Goal: Navigation & Orientation: Find specific page/section

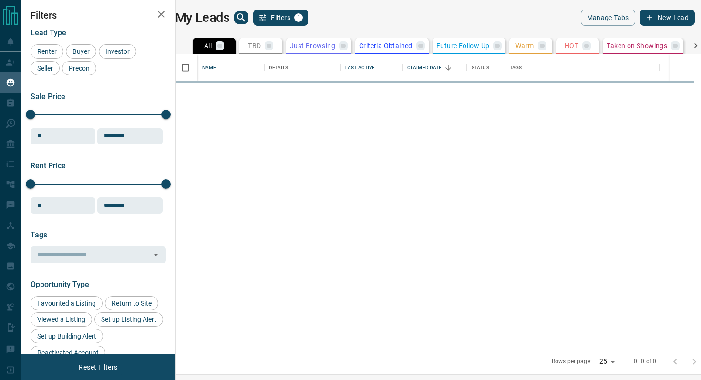
scroll to position [295, 521]
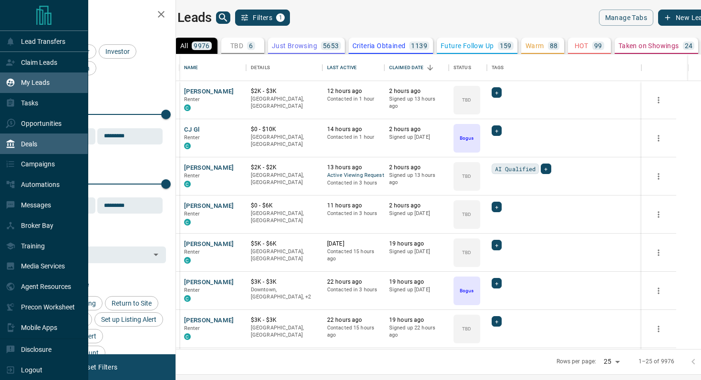
click at [22, 144] on p "Deals" at bounding box center [29, 144] width 16 height 8
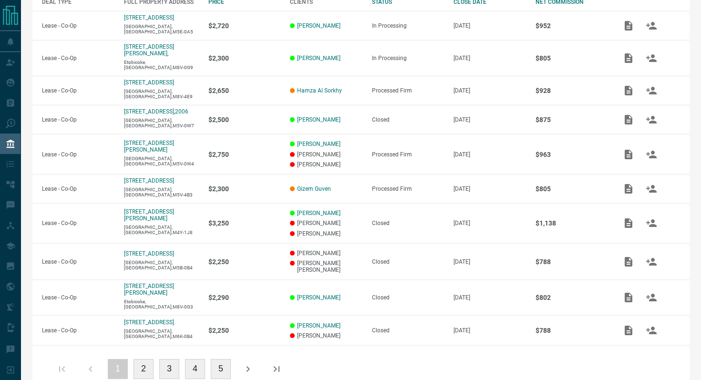
scroll to position [195, 0]
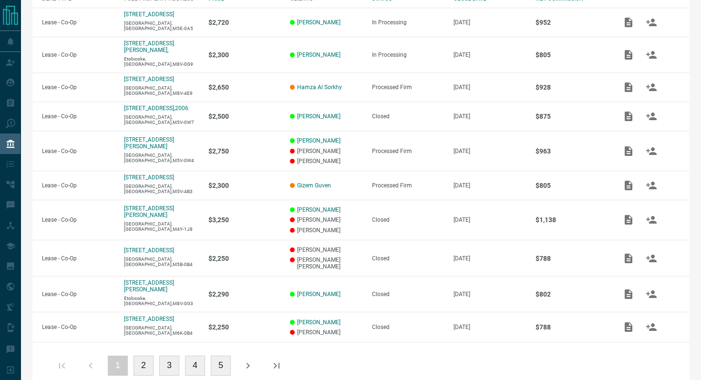
click at [145, 356] on button "2" at bounding box center [144, 366] width 20 height 20
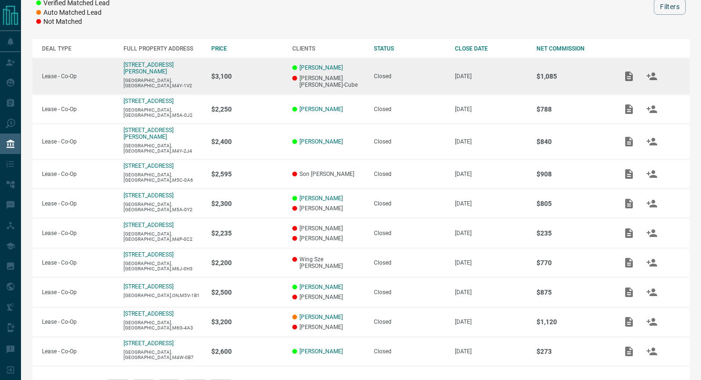
scroll to position [181, 0]
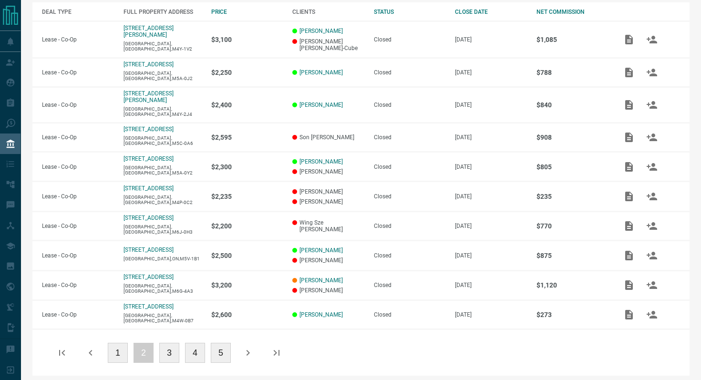
click at [115, 346] on button "1" at bounding box center [118, 353] width 20 height 20
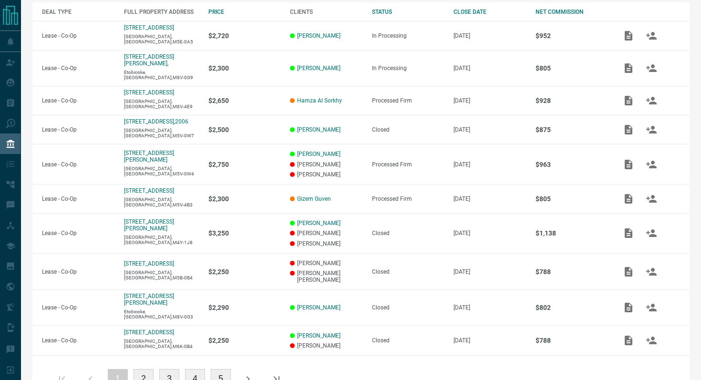
click at [174, 369] on button "3" at bounding box center [169, 379] width 20 height 20
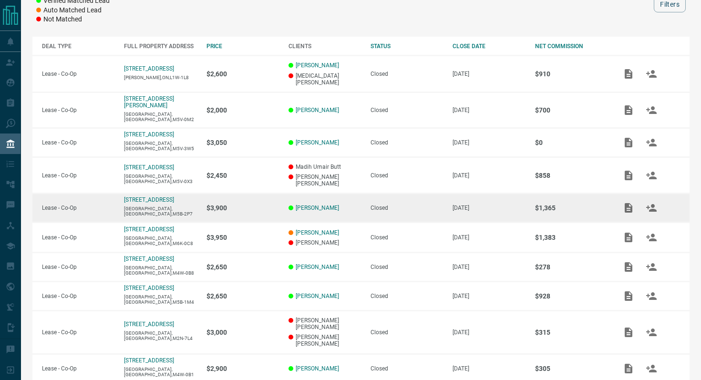
scroll to position [174, 0]
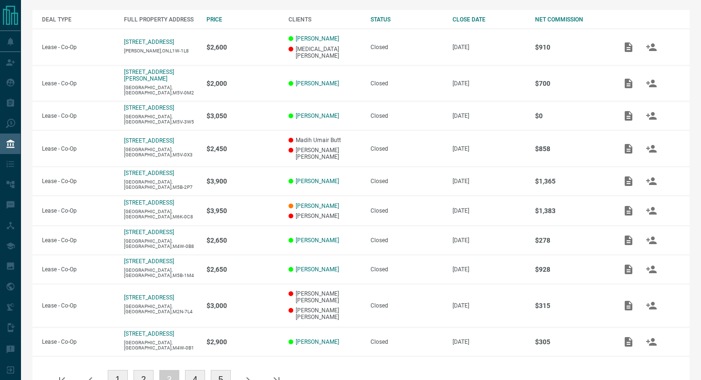
click at [194, 370] on button "4" at bounding box center [195, 380] width 20 height 20
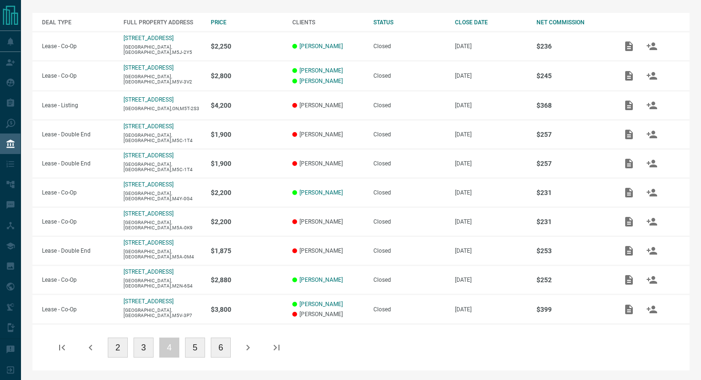
click at [199, 343] on button "5" at bounding box center [195, 348] width 20 height 20
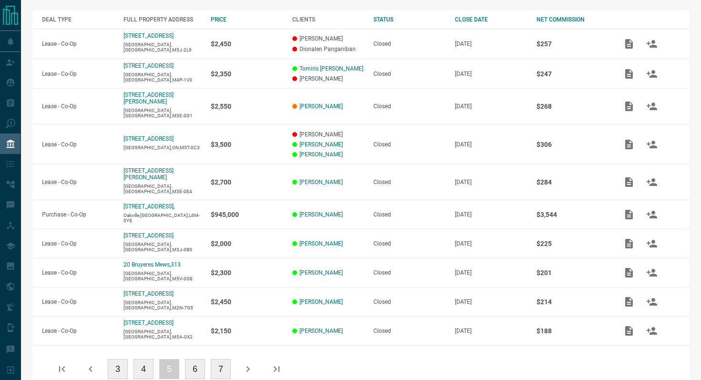
click at [147, 363] on button "4" at bounding box center [144, 369] width 20 height 20
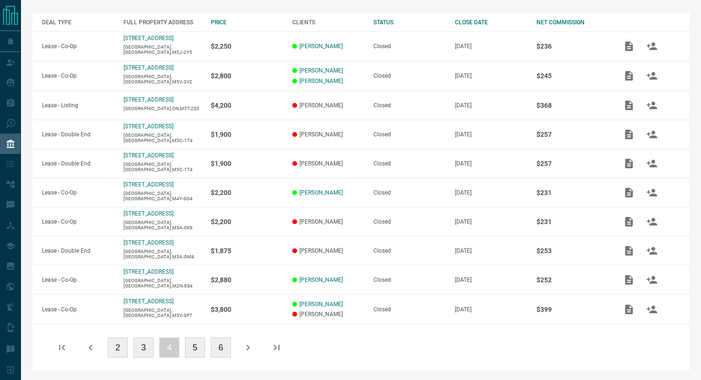
click at [141, 351] on button "3" at bounding box center [144, 348] width 20 height 20
